Goal: Task Accomplishment & Management: Manage account settings

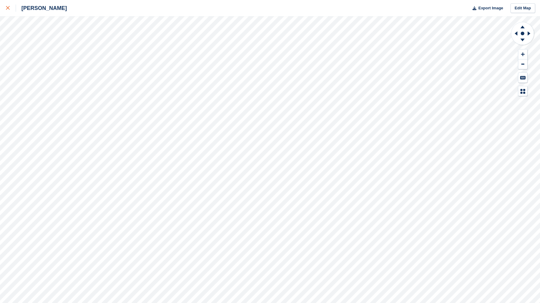
click at [10, 8] on div at bounding box center [11, 8] width 10 height 7
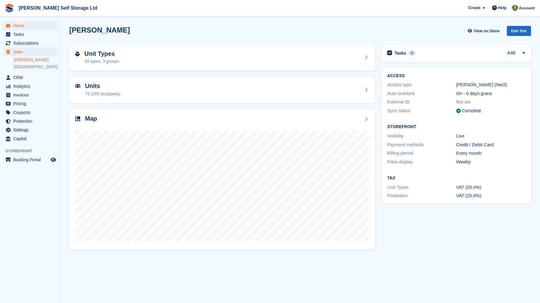
click at [16, 22] on span "Home" at bounding box center [31, 25] width 36 height 8
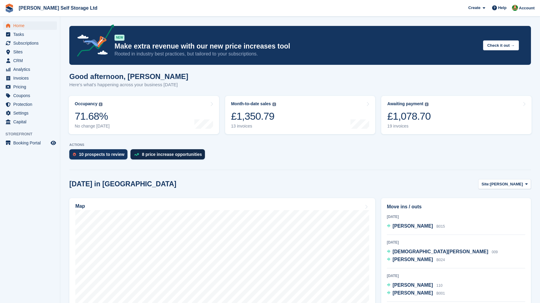
click at [179, 150] on div "8 price increase opportunities" at bounding box center [168, 154] width 74 height 10
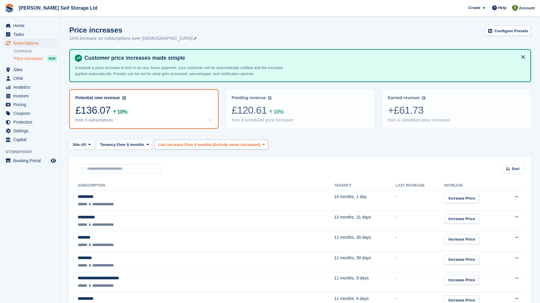
click at [184, 144] on span "Last increase:" at bounding box center [171, 145] width 26 height 6
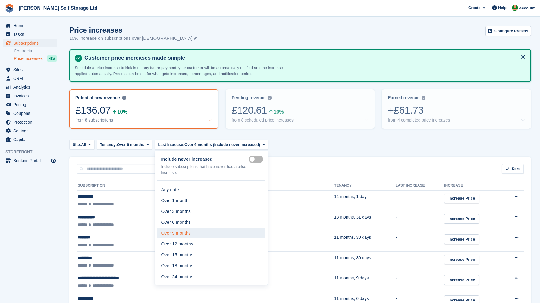
click at [190, 231] on link "Over 9 months" at bounding box center [211, 233] width 108 height 11
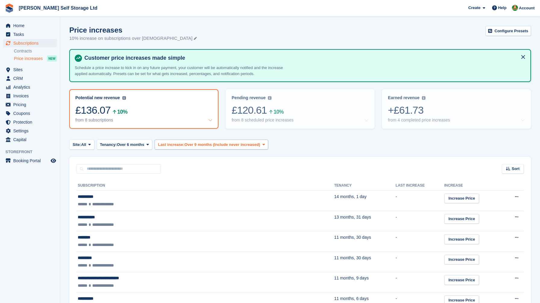
click at [204, 144] on span "Over 9 months (Include never increased)" at bounding box center [223, 145] width 76 height 6
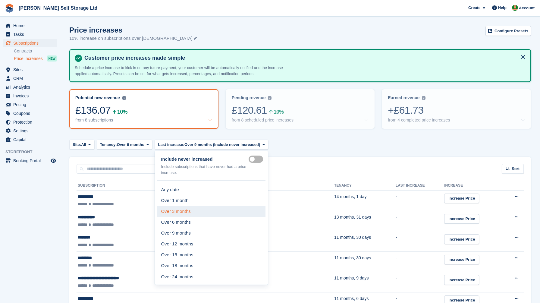
click at [190, 206] on link "Over 3 months" at bounding box center [211, 211] width 108 height 11
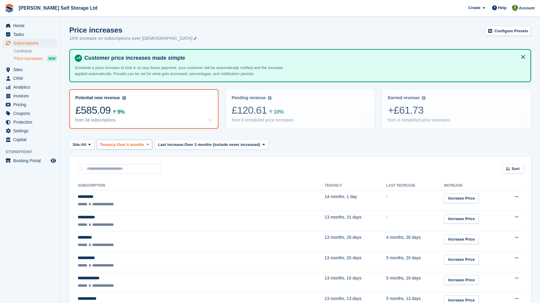
click at [140, 144] on span "Over 6 months" at bounding box center [130, 145] width 27 height 6
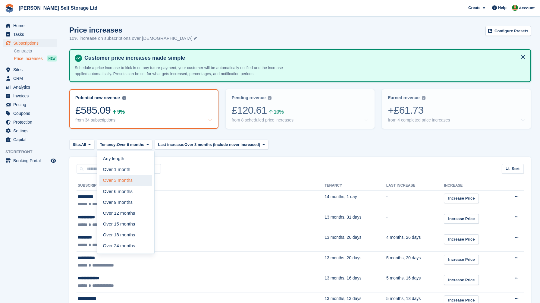
click at [134, 179] on link "Over 3 months" at bounding box center [126, 180] width 52 height 11
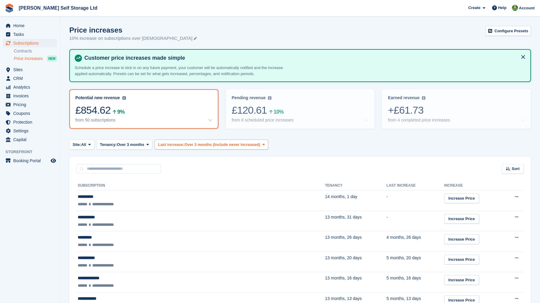
click at [220, 144] on span "Over 3 months (Include never increased)" at bounding box center [223, 145] width 76 height 6
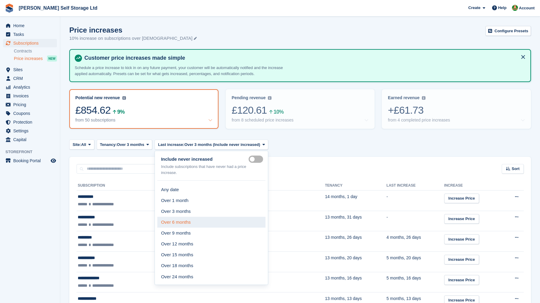
click at [188, 221] on link "Over 6 months" at bounding box center [211, 222] width 108 height 11
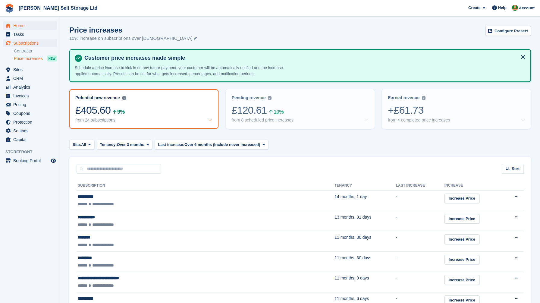
click at [29, 26] on span "Home" at bounding box center [31, 25] width 36 height 8
